Goal: Task Accomplishment & Management: Complete application form

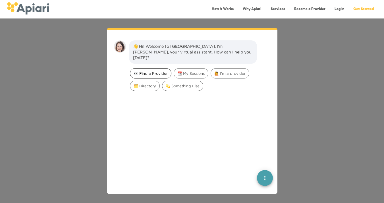
click at [155, 71] on span "👀 Find a Provider" at bounding box center [150, 73] width 41 height 5
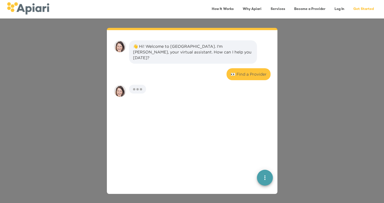
scroll to position [47, 0]
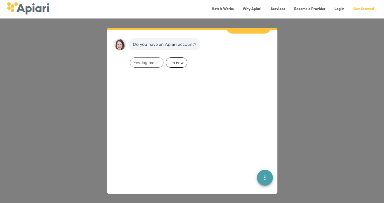
click at [179, 60] on span "I'm new" at bounding box center [176, 62] width 21 height 5
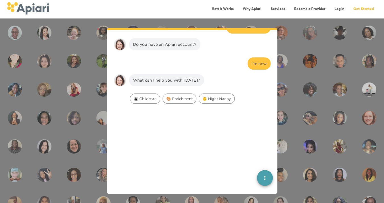
scroll to position [83, 0]
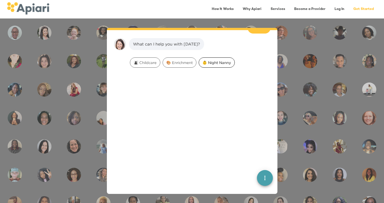
click at [212, 60] on span "👶 Night Nanny" at bounding box center [217, 62] width 36 height 5
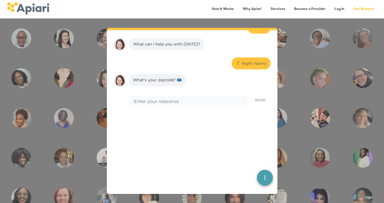
scroll to position [118, 0]
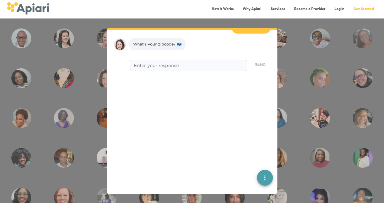
click at [174, 63] on textarea at bounding box center [188, 65] width 109 height 5
type textarea "*****"
click at [256, 61] on span "Send" at bounding box center [260, 64] width 11 height 7
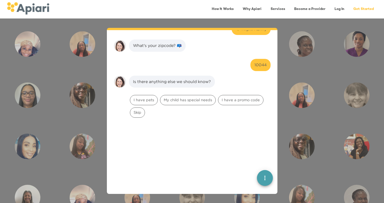
scroll to position [117, 0]
click at [139, 110] on span "Skip" at bounding box center [137, 112] width 14 height 5
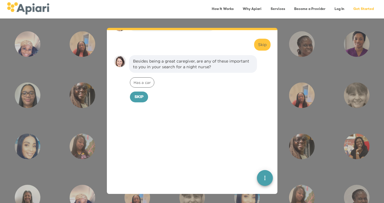
scroll to position [172, 0]
click at [139, 95] on span "Skip" at bounding box center [138, 98] width 9 height 7
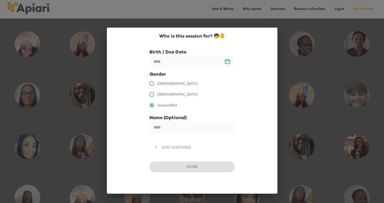
scroll to position [229, 0]
click at [173, 62] on input "text" at bounding box center [191, 61] width 85 height 11
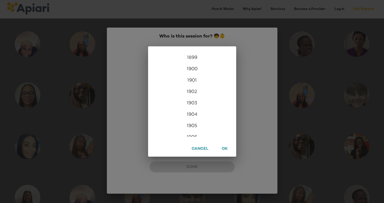
scroll to position [1375, 0]
click at [195, 129] on div "2026" at bounding box center [192, 130] width 88 height 11
click at [223, 64] on div "Mar" at bounding box center [221, 61] width 29 height 21
type input "**********"
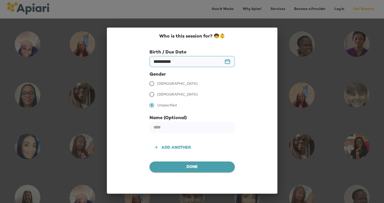
click at [169, 169] on span "Done" at bounding box center [192, 167] width 76 height 7
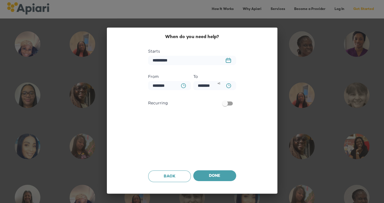
scroll to position [265, 0]
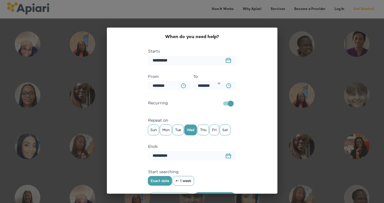
click at [228, 61] on icon "23979DC4-A7E4-489C-88E7-37869341D308 Created with sketchtool." at bounding box center [228, 60] width 5 height 5
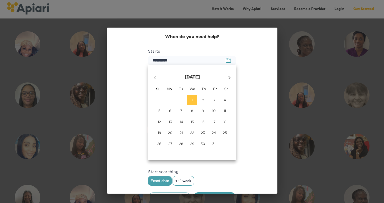
click at [231, 73] on button "button" at bounding box center [229, 78] width 14 height 14
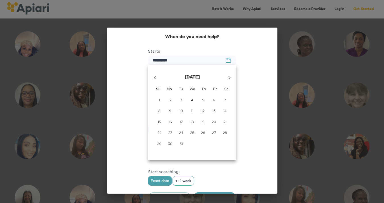
click at [201, 121] on span "19" at bounding box center [203, 121] width 10 height 5
type input "**********"
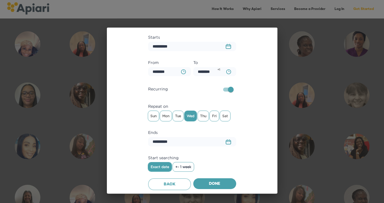
scroll to position [14, 0]
click at [230, 144] on icon "23979DC4-A7E4-489C-88E7-37869341D308 Created with sketchtool." at bounding box center [228, 141] width 5 height 5
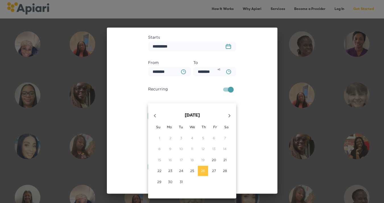
click at [229, 111] on button "button" at bounding box center [229, 116] width 14 height 14
click at [215, 138] on span "3" at bounding box center [214, 138] width 10 height 5
type input "**********"
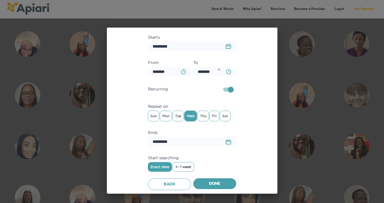
click at [190, 165] on span "+- 1 week" at bounding box center [183, 167] width 16 height 4
click at [219, 186] on span "Done" at bounding box center [215, 183] width 34 height 7
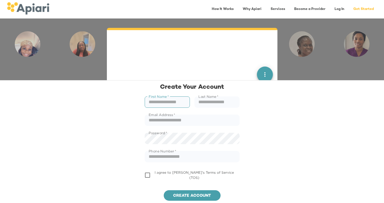
scroll to position [532, 0]
